Goal: Information Seeking & Learning: Learn about a topic

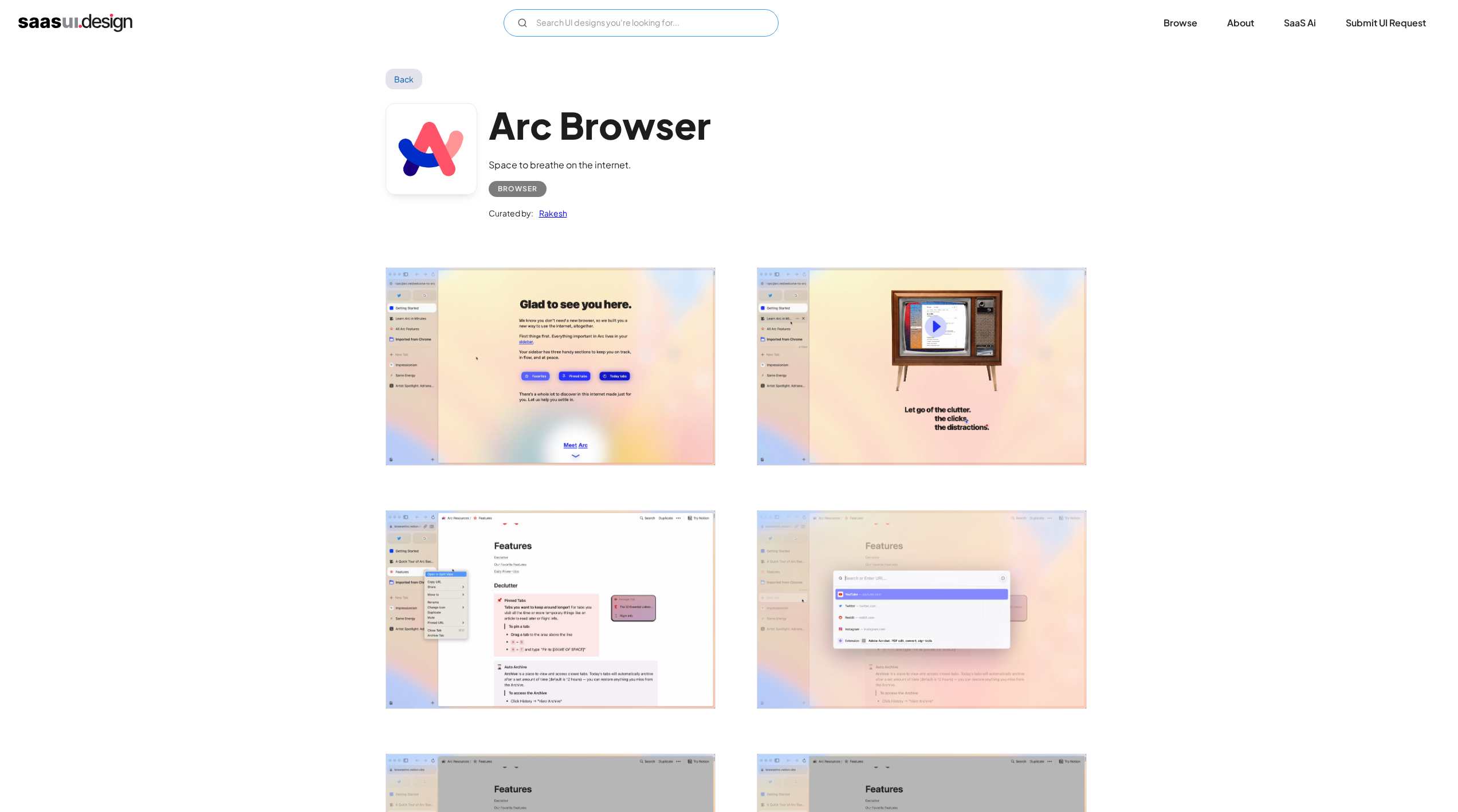
click at [584, 11] on input "Email Form" at bounding box center [641, 23] width 275 height 28
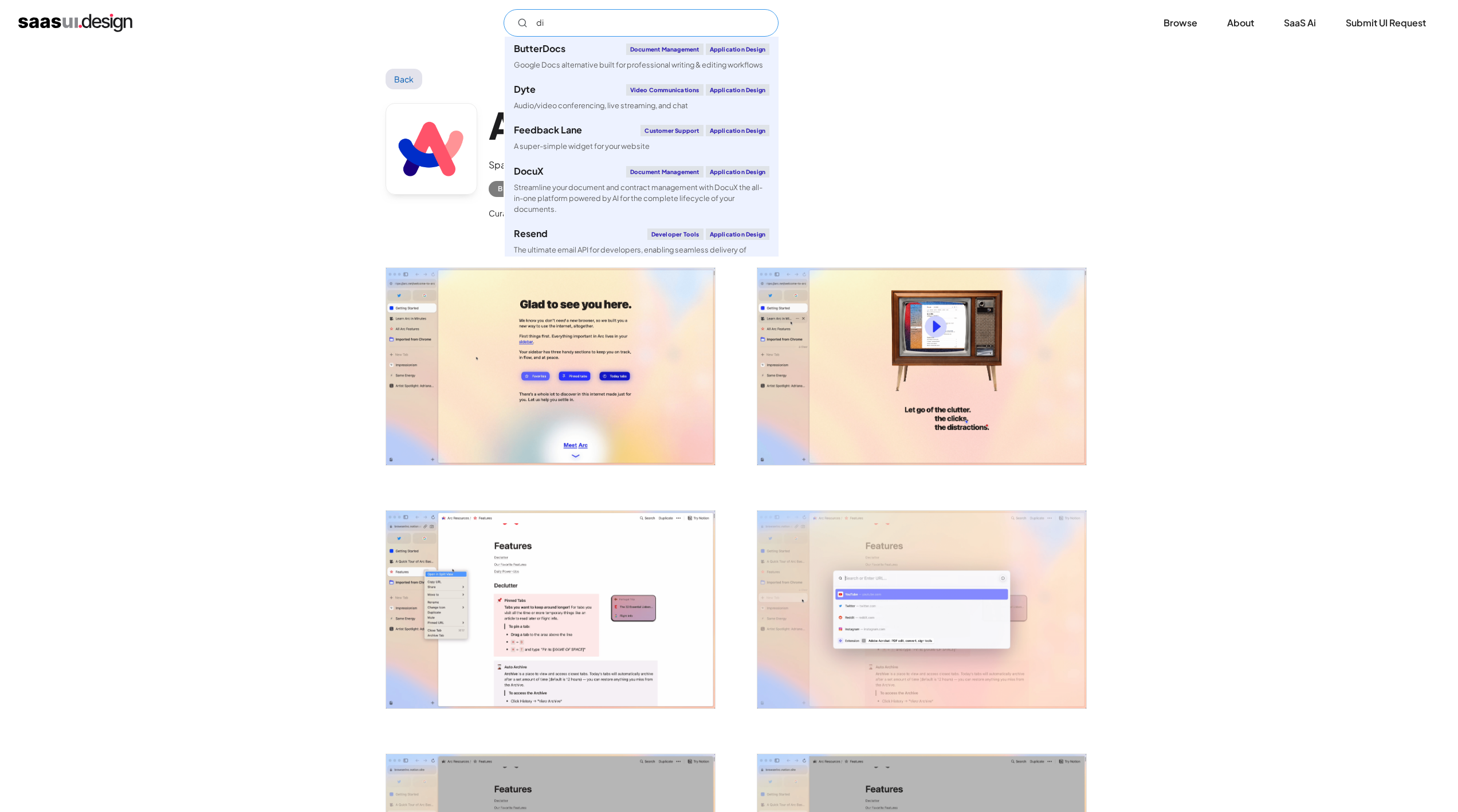
type input "dia"
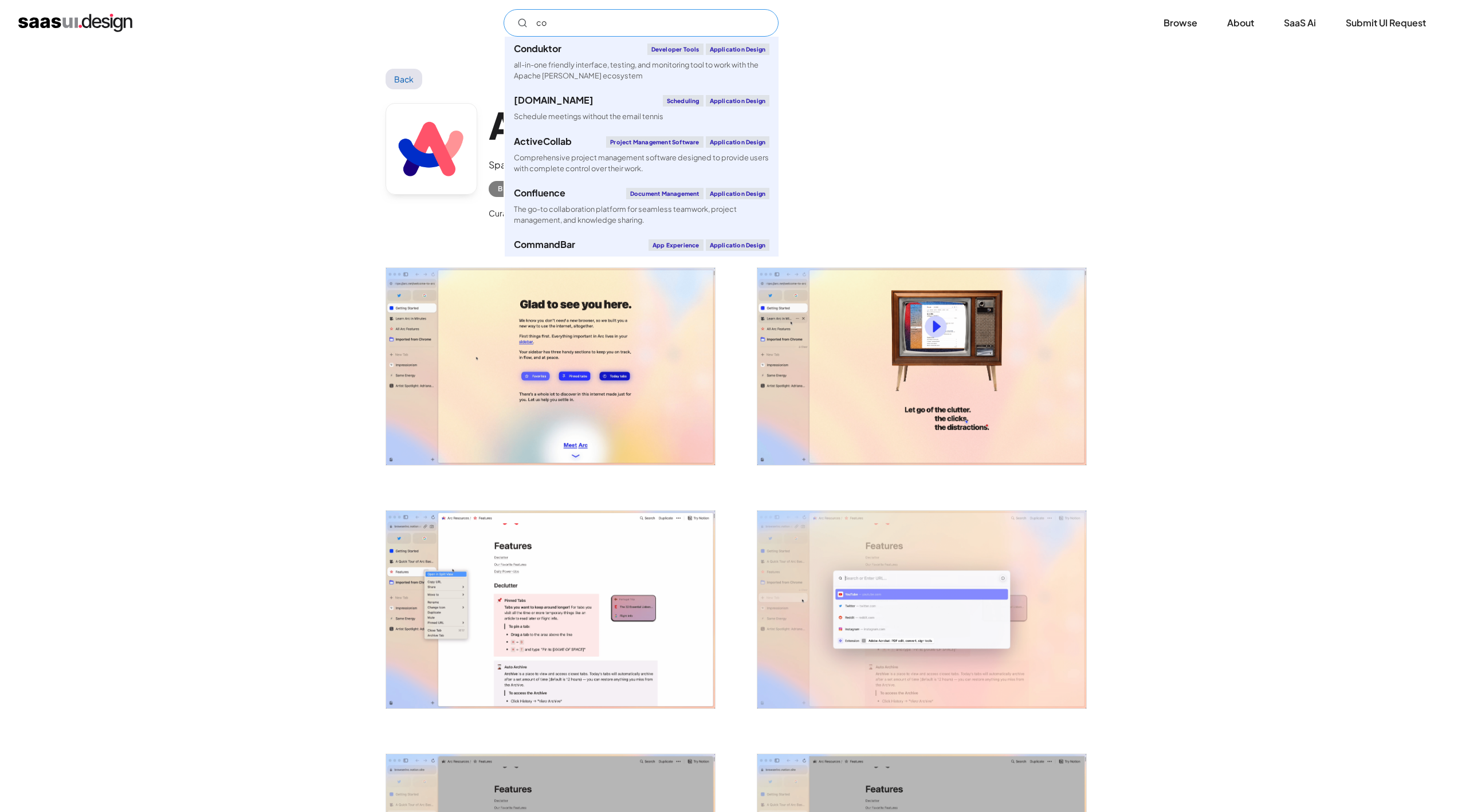
type input "c"
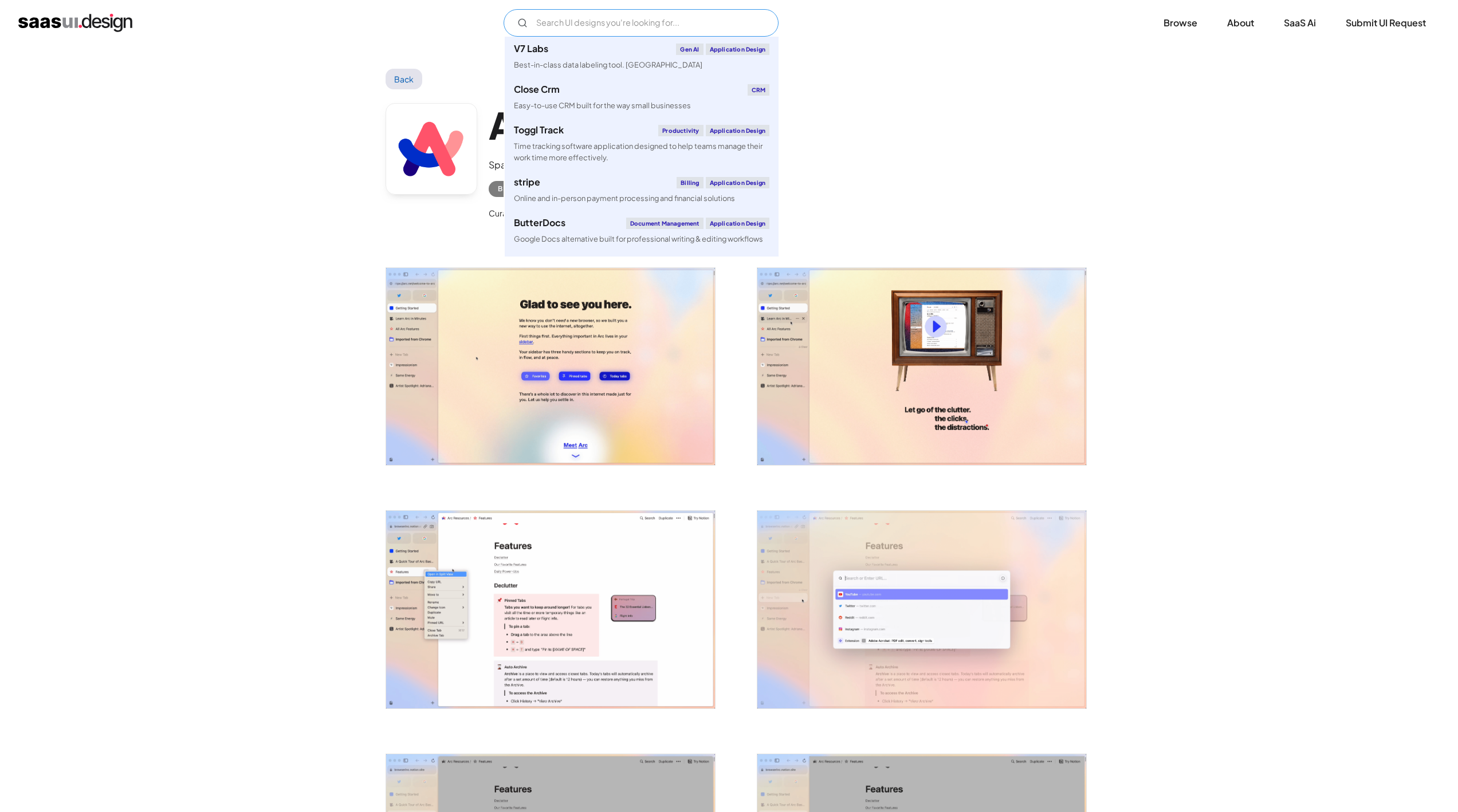
type input "b"
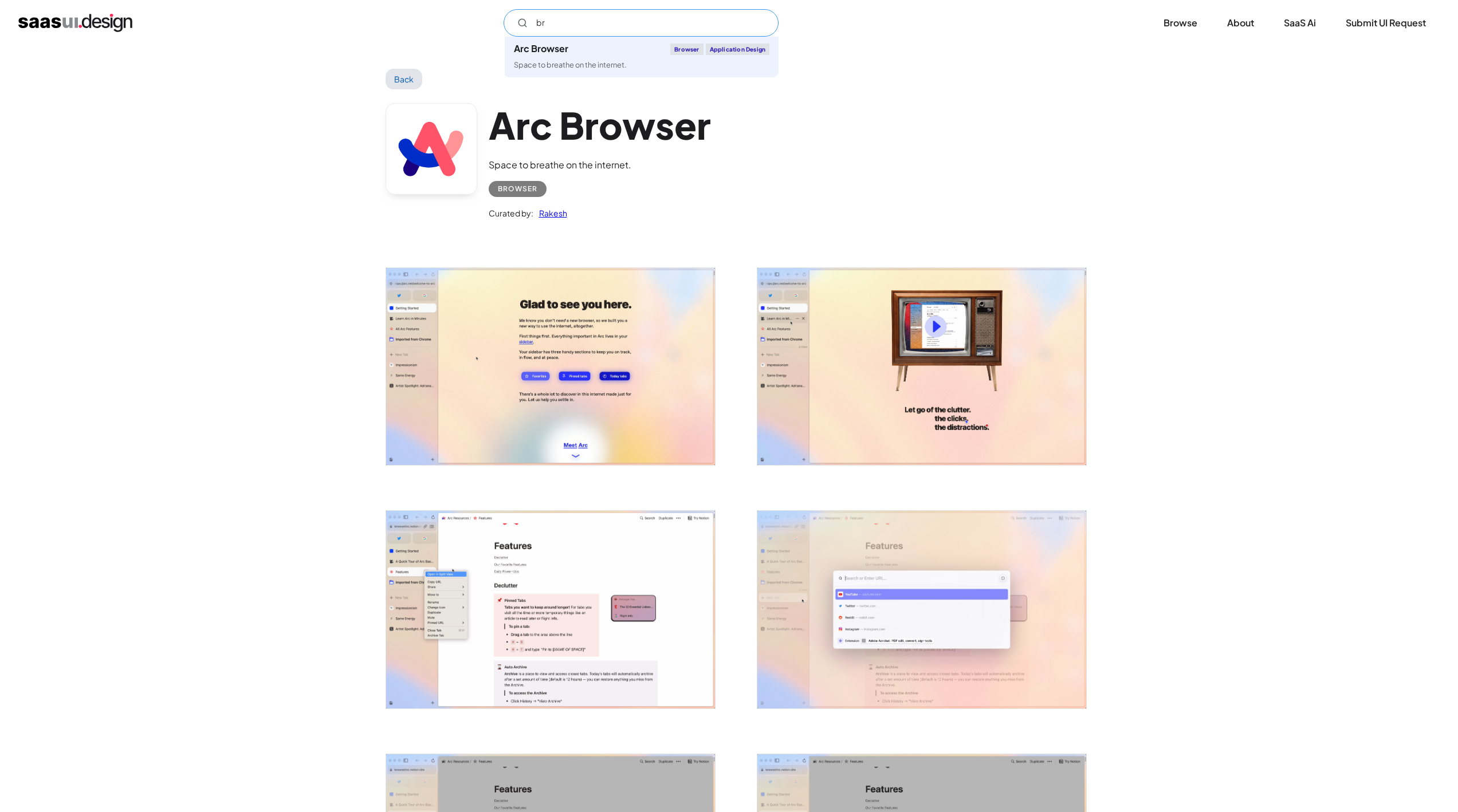
type input "b"
type input "browser"
click at [615, 19] on input "Email Form" at bounding box center [641, 23] width 275 height 28
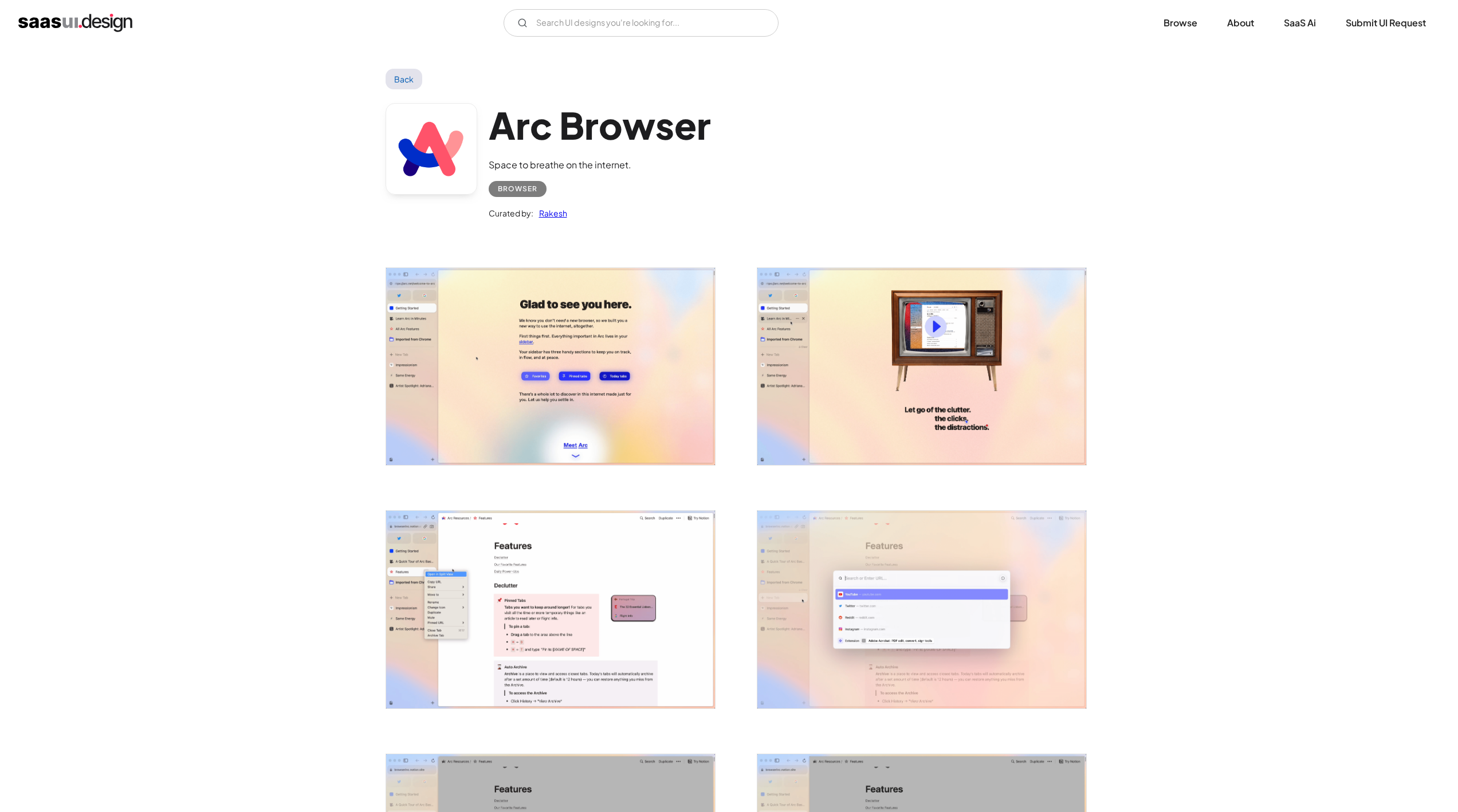
click at [514, 192] on div "Browser" at bounding box center [517, 189] width 40 height 14
click at [404, 78] on link "Back" at bounding box center [404, 79] width 37 height 21
click at [1190, 21] on link "Browse" at bounding box center [1181, 23] width 62 height 25
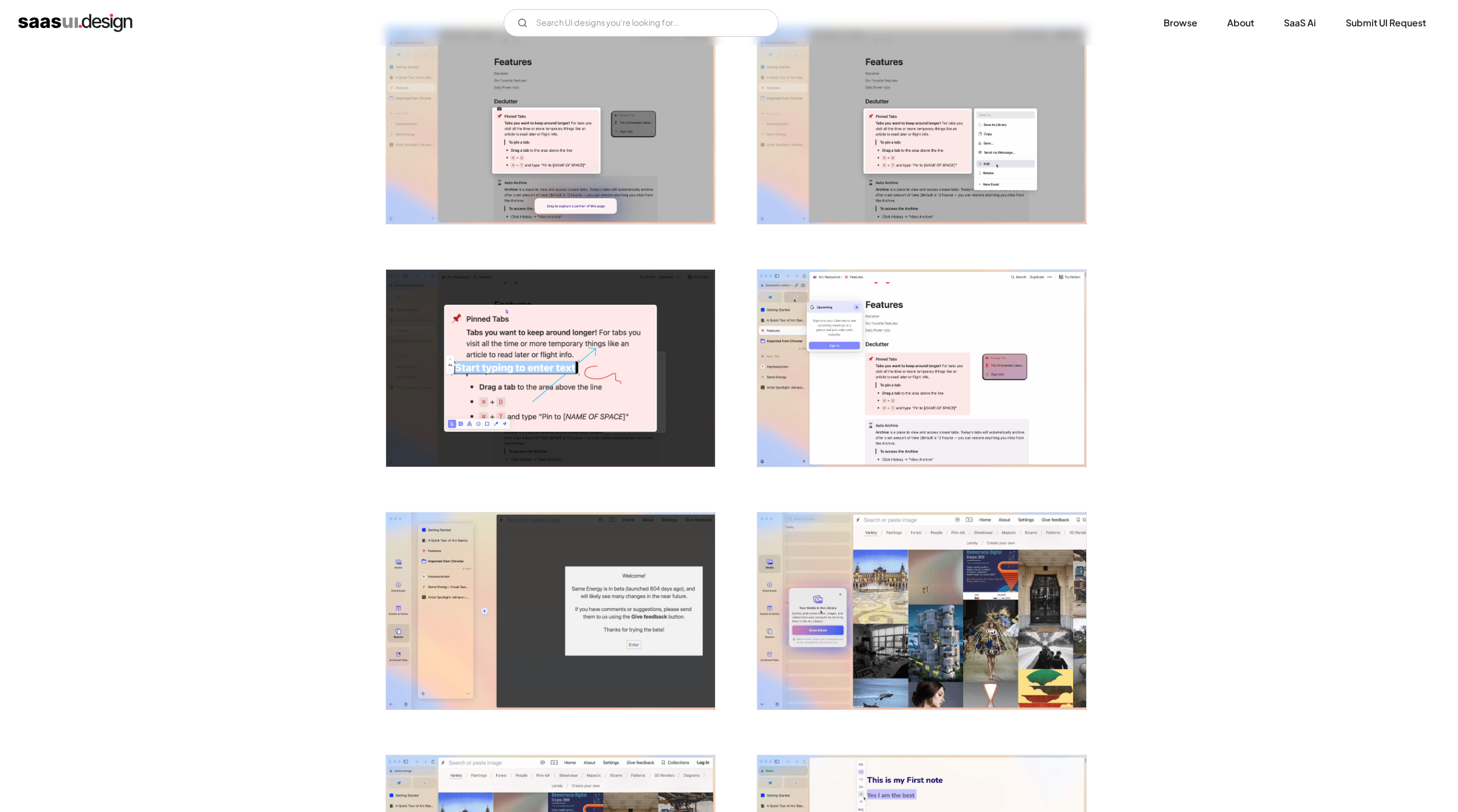
scroll to position [641, 0]
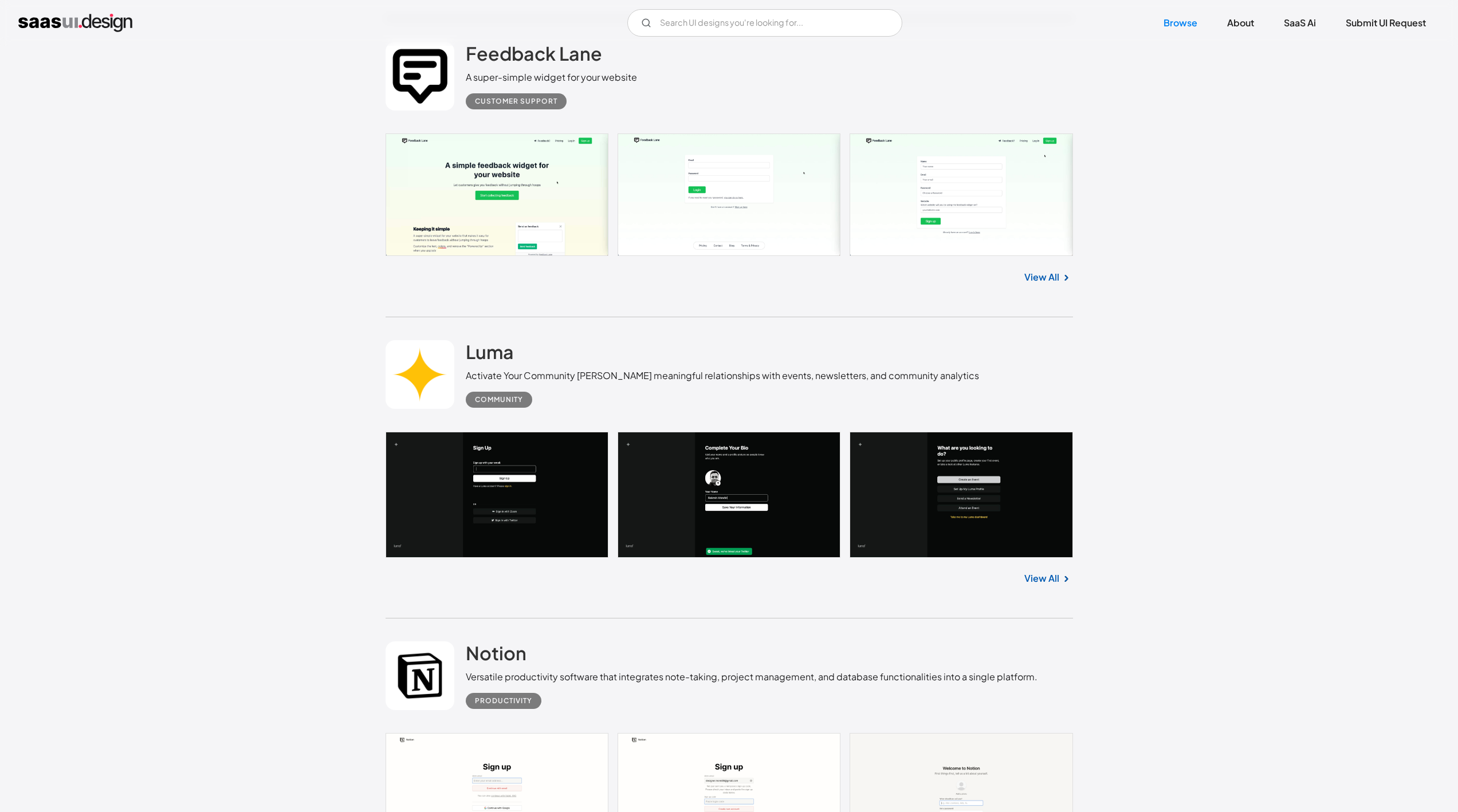
scroll to position [10953, 0]
